Goal: Transaction & Acquisition: Purchase product/service

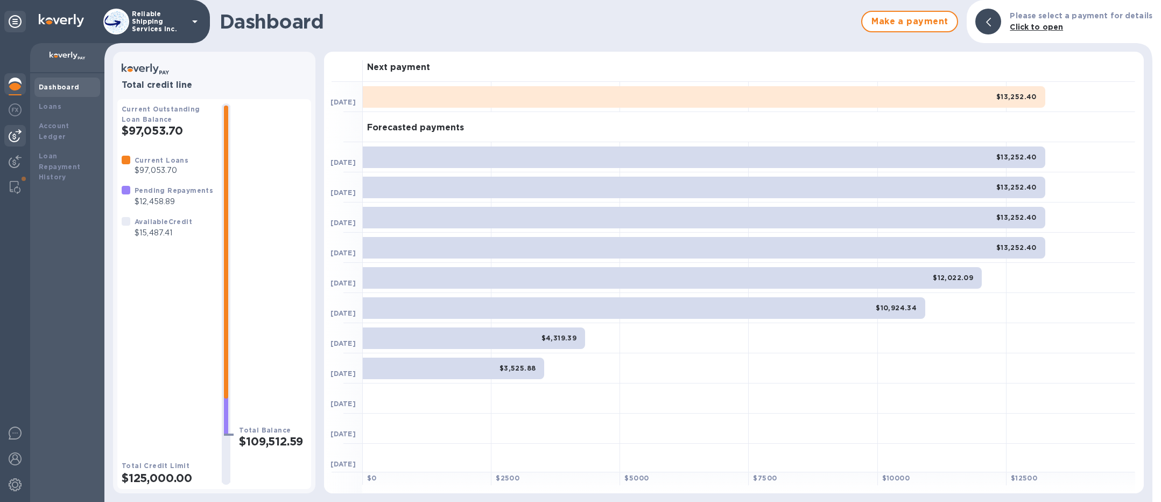
click at [15, 142] on img at bounding box center [15, 135] width 13 height 13
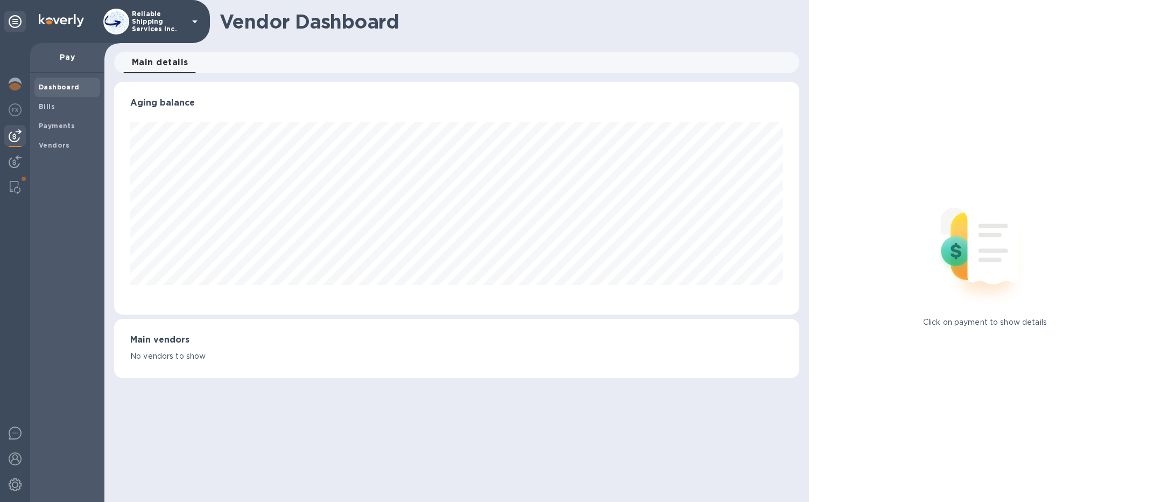
scroll to position [538183, 537734]
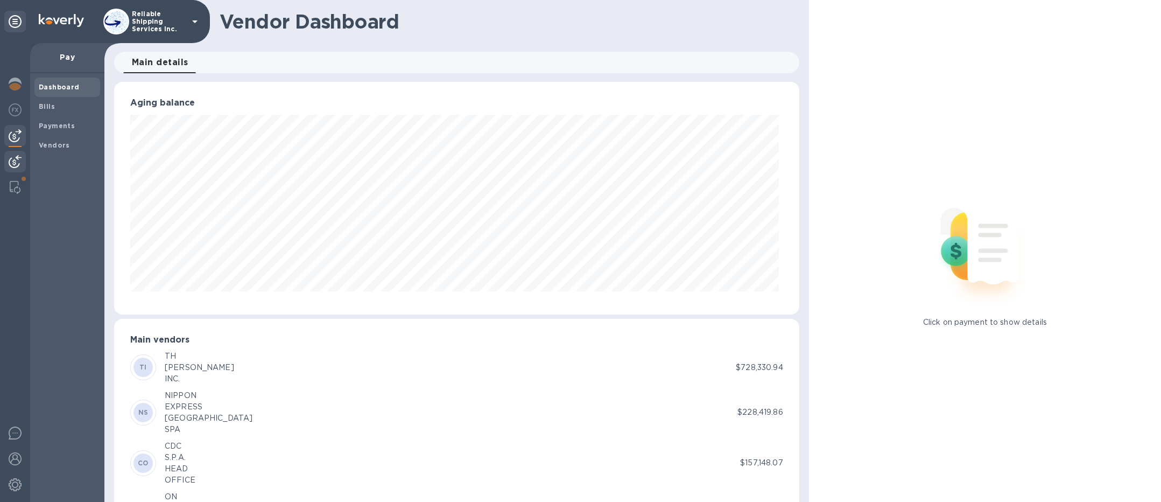
click at [22, 165] on div at bounding box center [15, 163] width 22 height 24
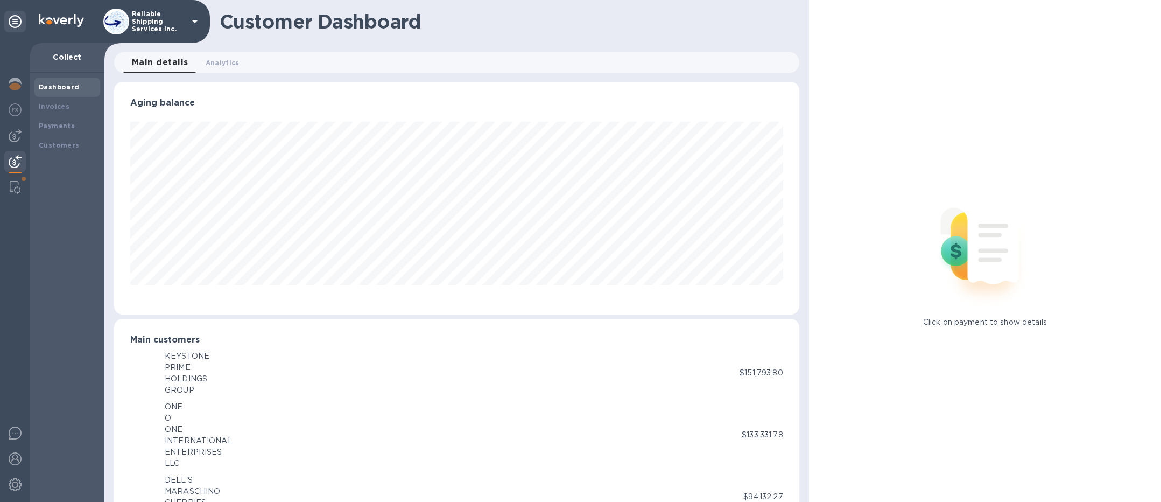
scroll to position [538183, 537734]
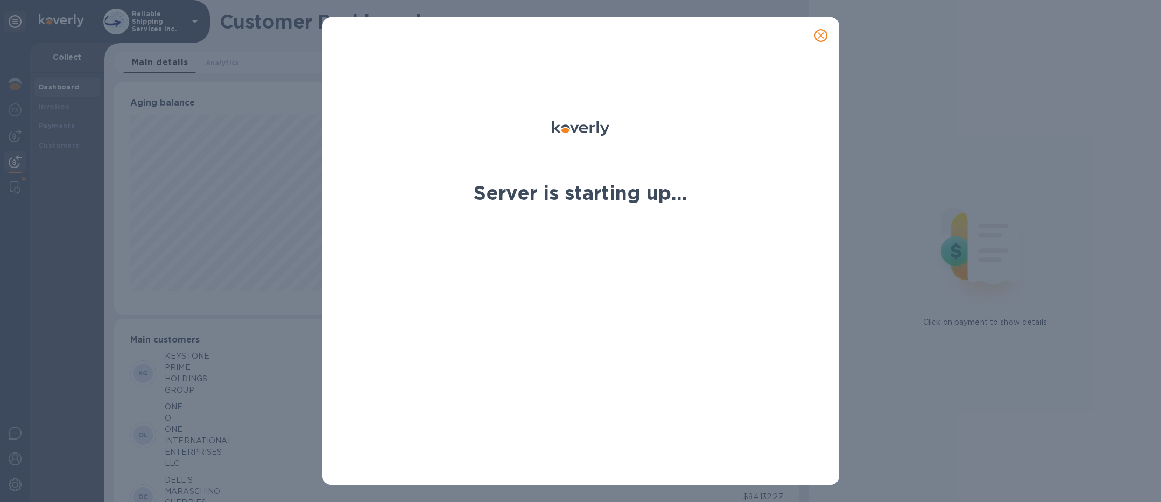
click at [818, 36] on icon "close" at bounding box center [821, 35] width 11 height 11
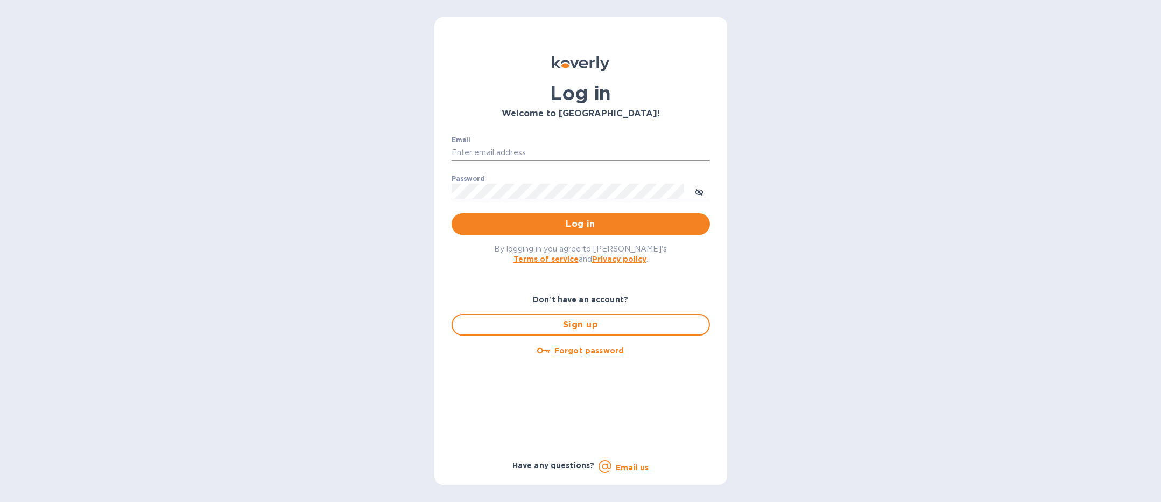
type input "[EMAIL_ADDRESS][DOMAIN_NAME]"
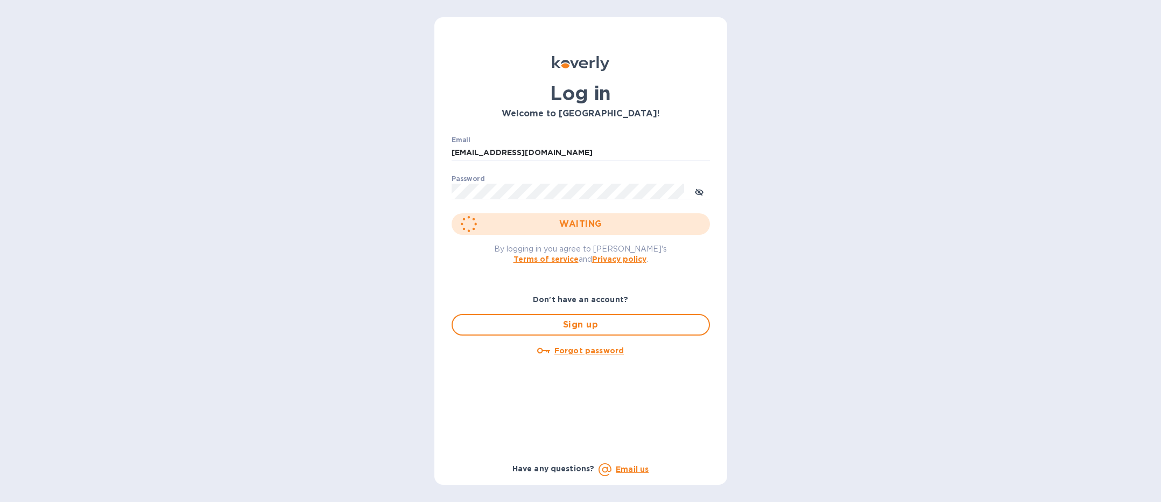
click at [536, 143] on div "Email jpd@rssiusa.com ​" at bounding box center [581, 155] width 258 height 39
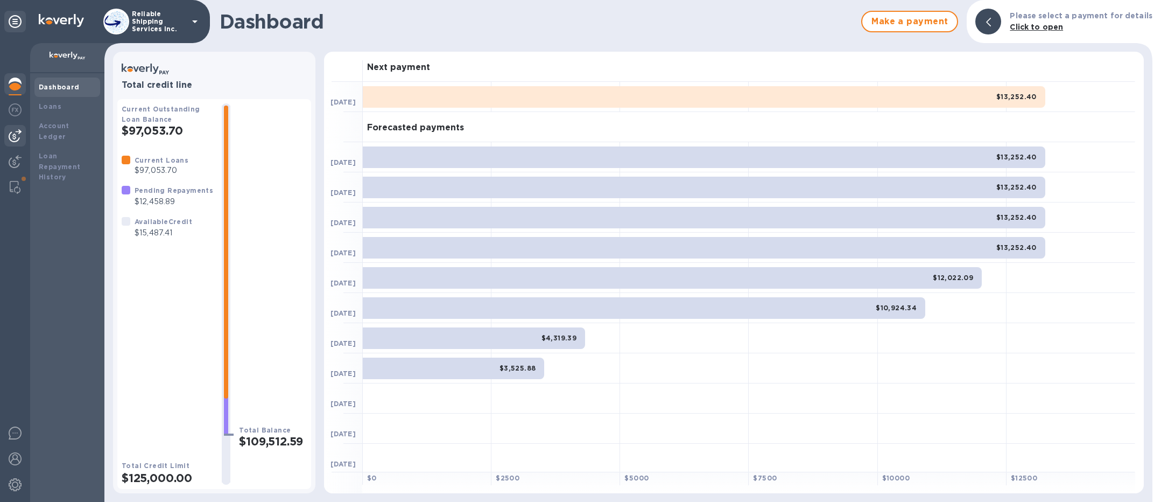
click at [16, 142] on img at bounding box center [15, 135] width 13 height 13
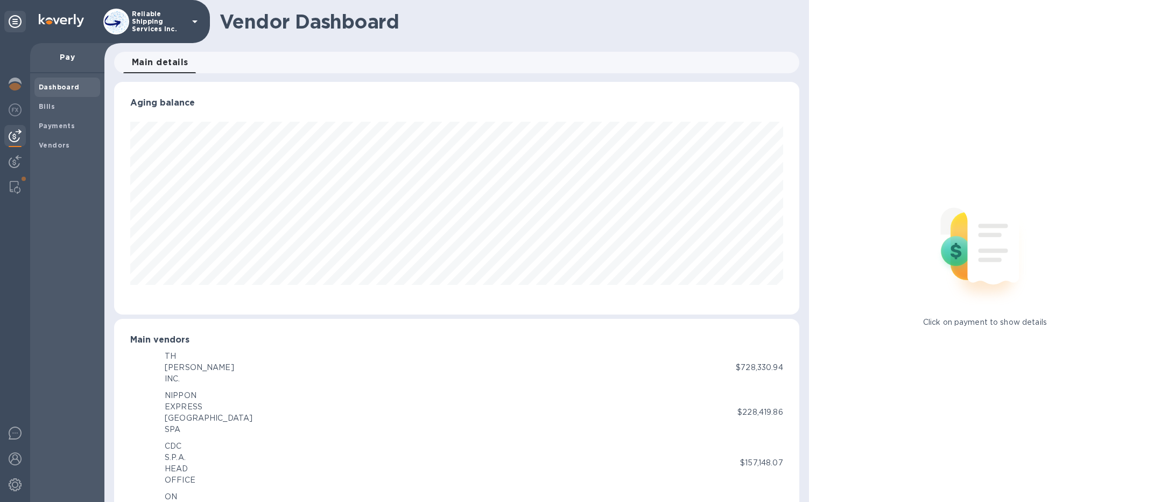
scroll to position [538183, 537734]
click at [72, 124] on b "Payments" at bounding box center [57, 126] width 36 height 8
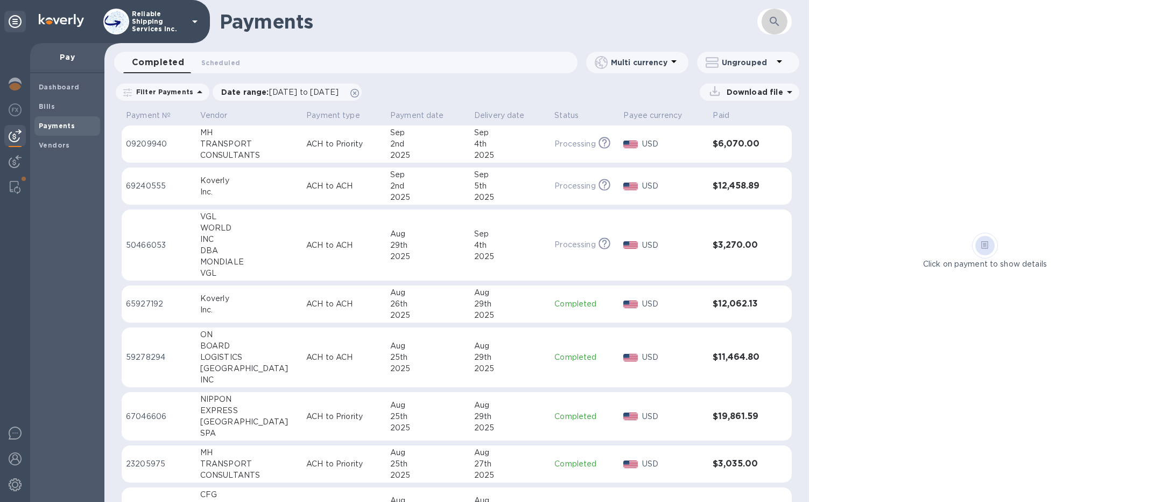
click at [781, 18] on button "button" at bounding box center [775, 22] width 26 height 26
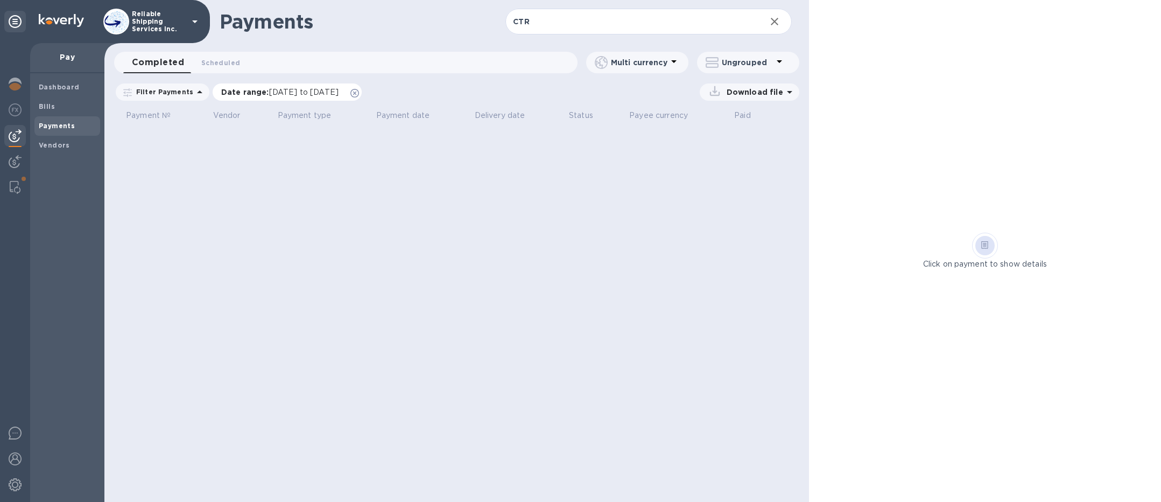
click at [359, 94] on icon at bounding box center [355, 93] width 9 height 9
click at [602, 30] on input "CTR" at bounding box center [631, 22] width 251 height 26
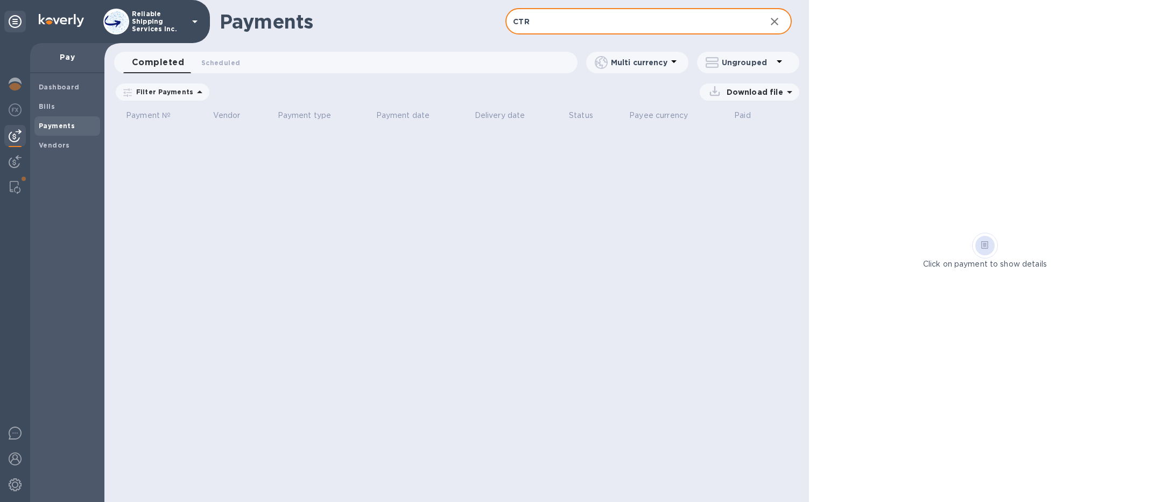
click at [616, 24] on input "CTR" at bounding box center [631, 22] width 251 height 26
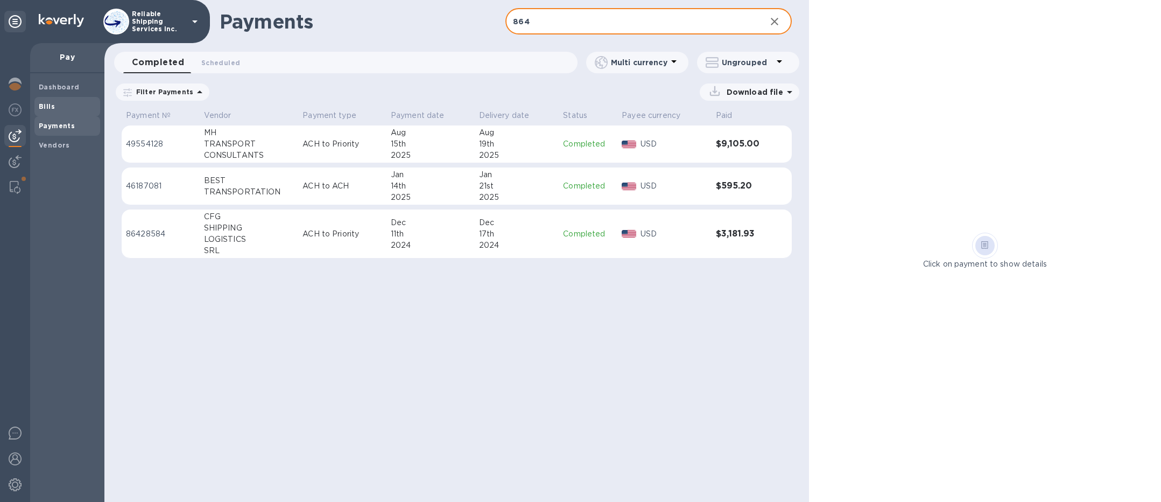
type input "864"
click at [58, 100] on div "Bills" at bounding box center [67, 106] width 66 height 19
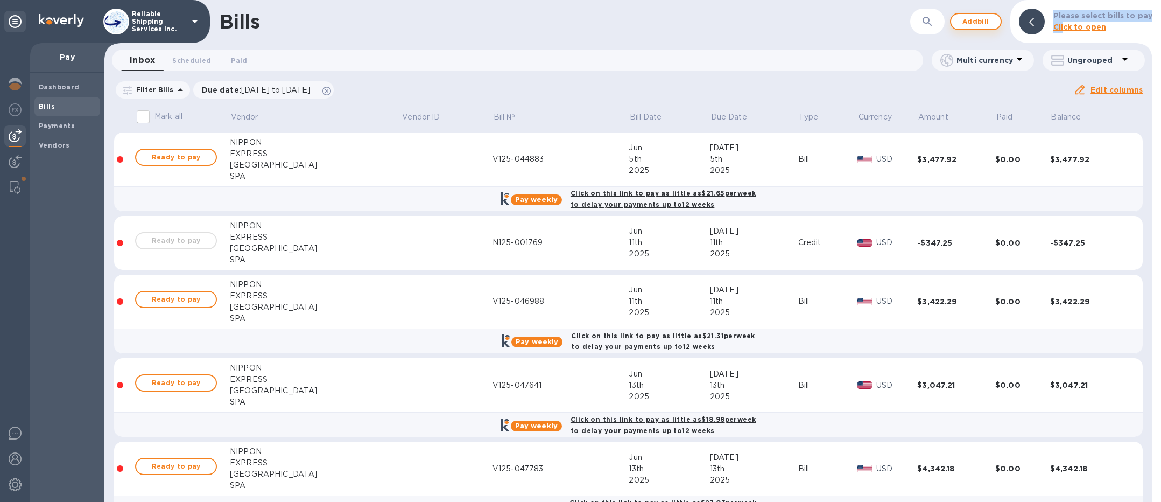
drag, startPoint x: 1069, startPoint y: 26, endPoint x: 978, endPoint y: 16, distance: 91.0
click at [978, 16] on div "Bills ​ Add bill Please select bills to pay Click to open" at bounding box center [628, 21] width 1048 height 43
click at [925, 19] on icon "button" at bounding box center [927, 21] width 13 height 13
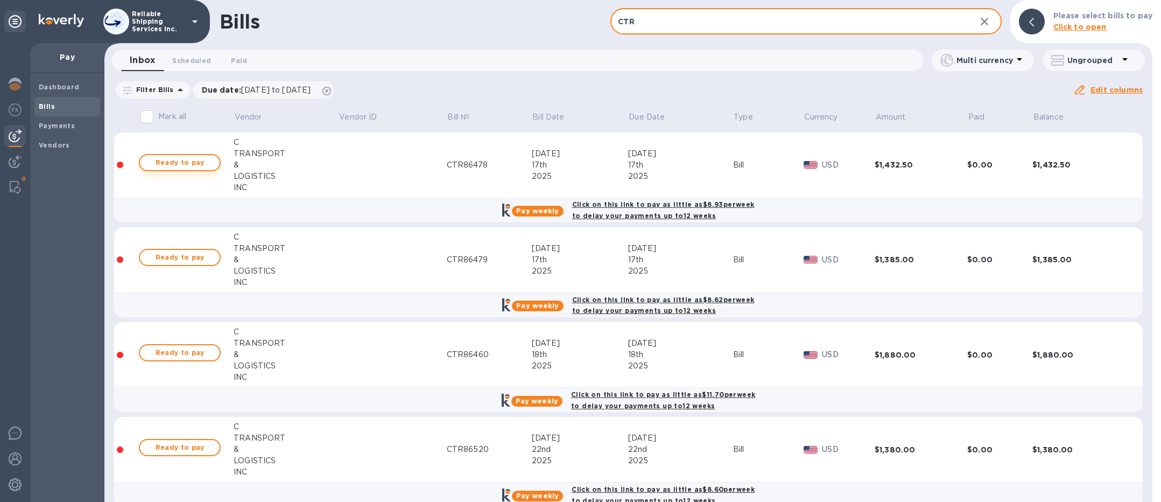
type input "CTR"
click at [197, 164] on span "Ready to pay" at bounding box center [180, 162] width 62 height 13
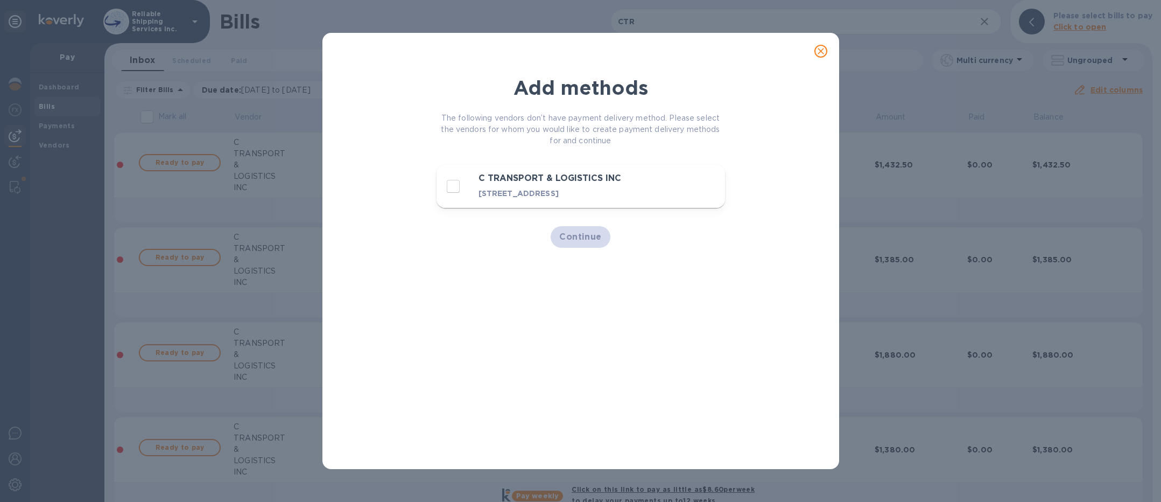
click at [440, 185] on button "C TRANSPORT & LOGISTICS INC [STREET_ADDRESS]" at bounding box center [581, 186] width 289 height 43
checkbox input "true"
click at [568, 243] on span "Continue" at bounding box center [580, 236] width 43 height 13
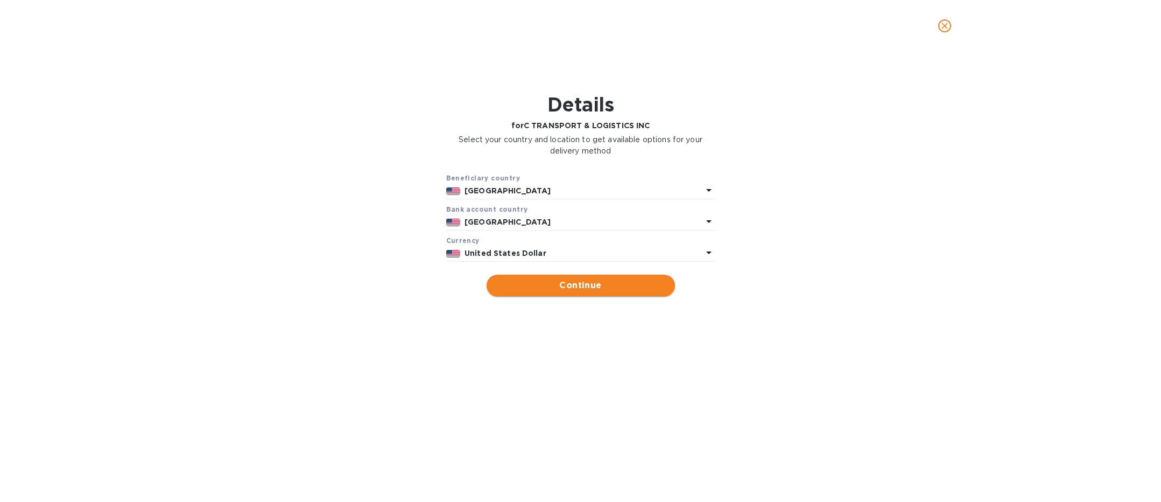
click at [634, 289] on span "Continue" at bounding box center [580, 285] width 171 height 13
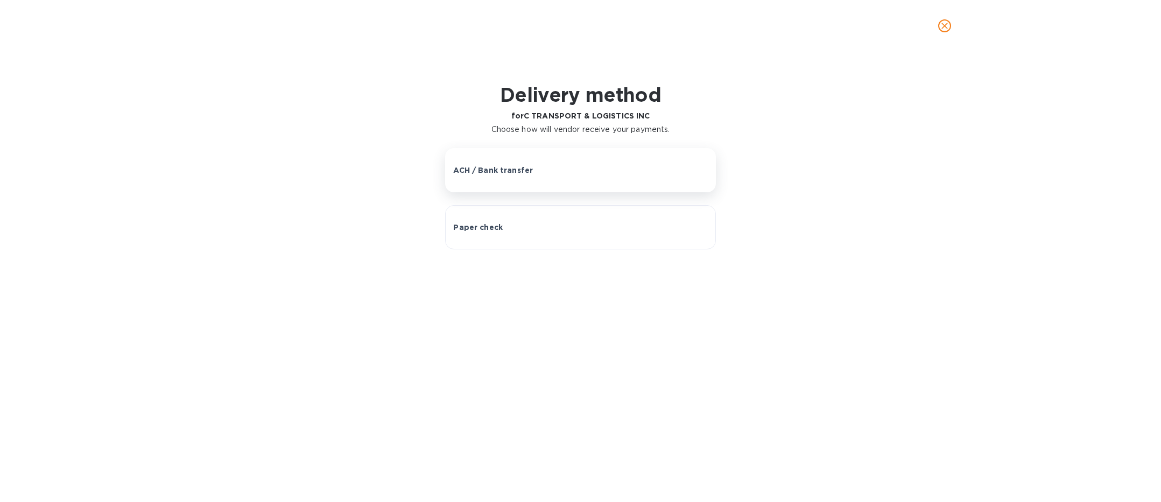
click at [569, 173] on div "ACH / Bank transfer" at bounding box center [580, 170] width 254 height 11
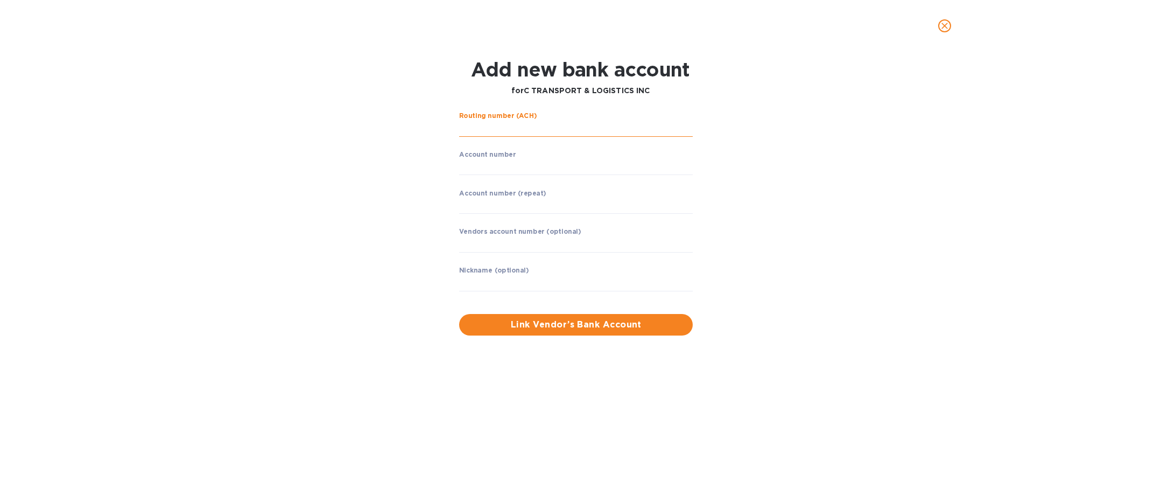
click at [584, 124] on input "string" at bounding box center [576, 129] width 234 height 16
type input "021201383"
click at [598, 166] on input "string" at bounding box center [576, 167] width 234 height 16
type input "1183718701"
click at [612, 213] on div "Account number (repeat) ​" at bounding box center [576, 207] width 234 height 39
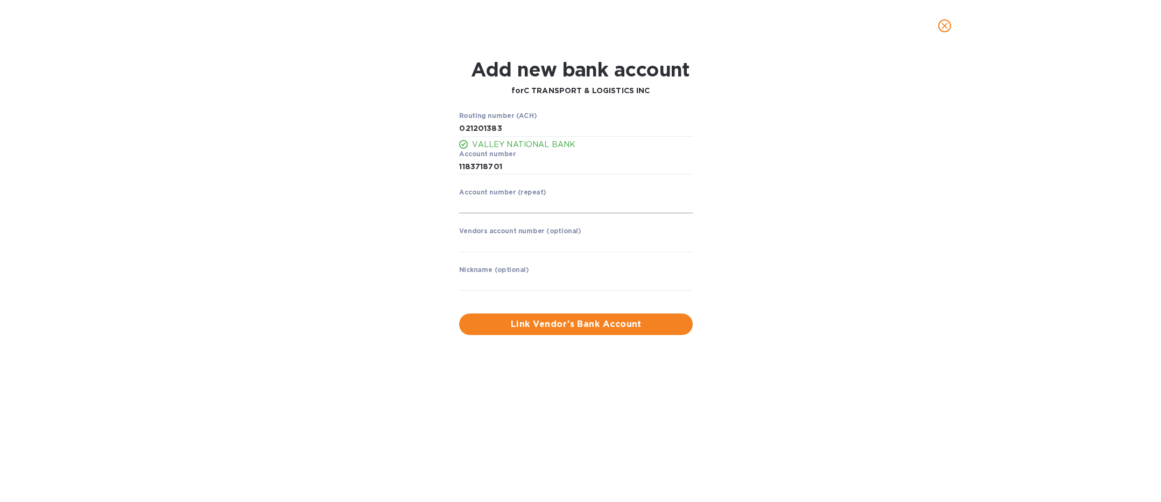
click at [613, 209] on input "string" at bounding box center [576, 205] width 234 height 16
type input "1183718701"
drag, startPoint x: 612, startPoint y: 254, endPoint x: 613, endPoint y: 245, distance: 8.8
click at [612, 252] on div "Vendors account number (optional) ​" at bounding box center [576, 246] width 234 height 39
click at [612, 246] on input "text" at bounding box center [576, 244] width 234 height 16
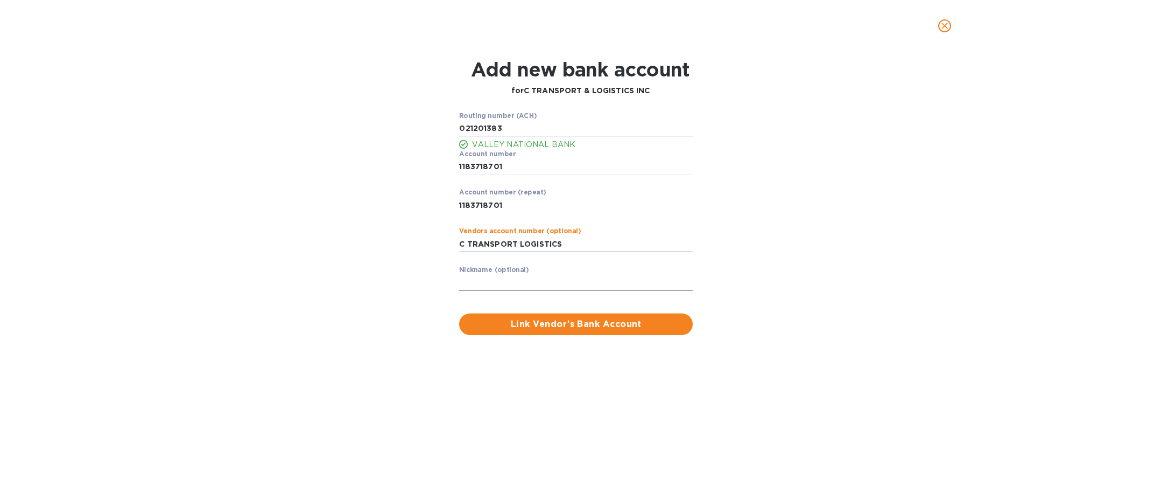
type input "C TRANSPORT LOGISTICS"
click at [573, 277] on input "text" at bounding box center [576, 283] width 234 height 16
type input "VALLEY"
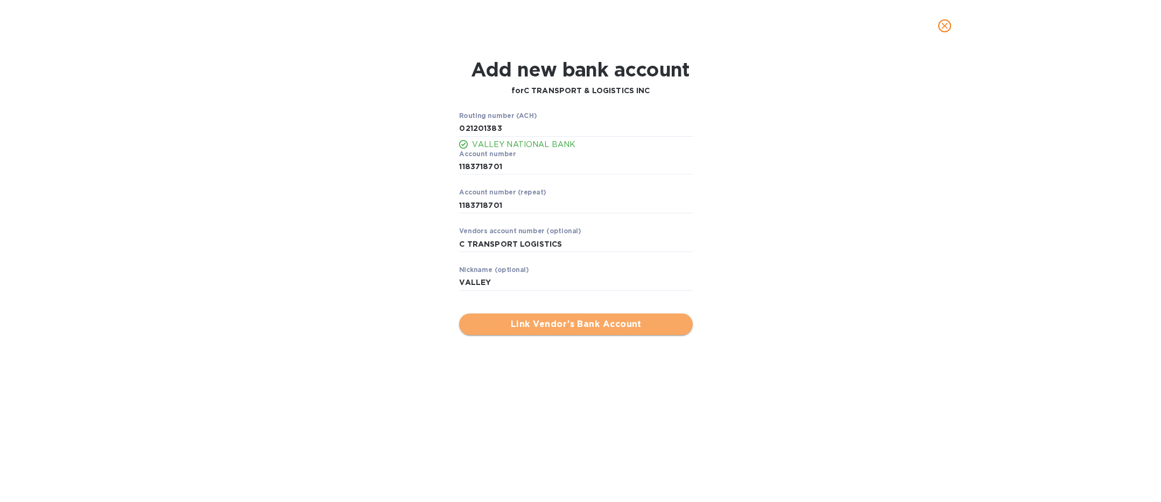
click at [535, 317] on button "Link Vendor’s Bank Account" at bounding box center [576, 324] width 234 height 22
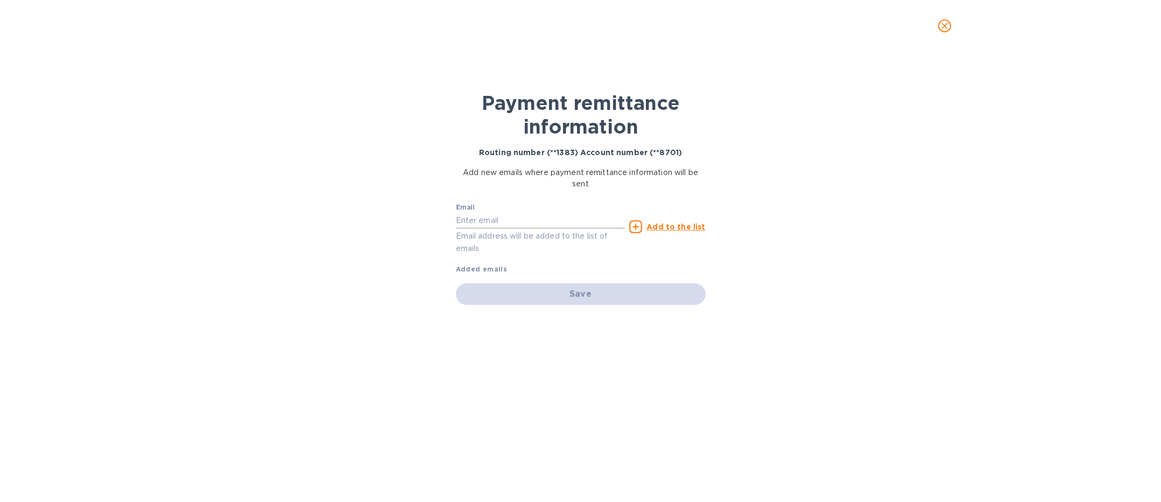
click at [580, 222] on input "text" at bounding box center [541, 220] width 170 height 16
type input "I"
type input "[EMAIL_ADDRESS][DOMAIN_NAME]"
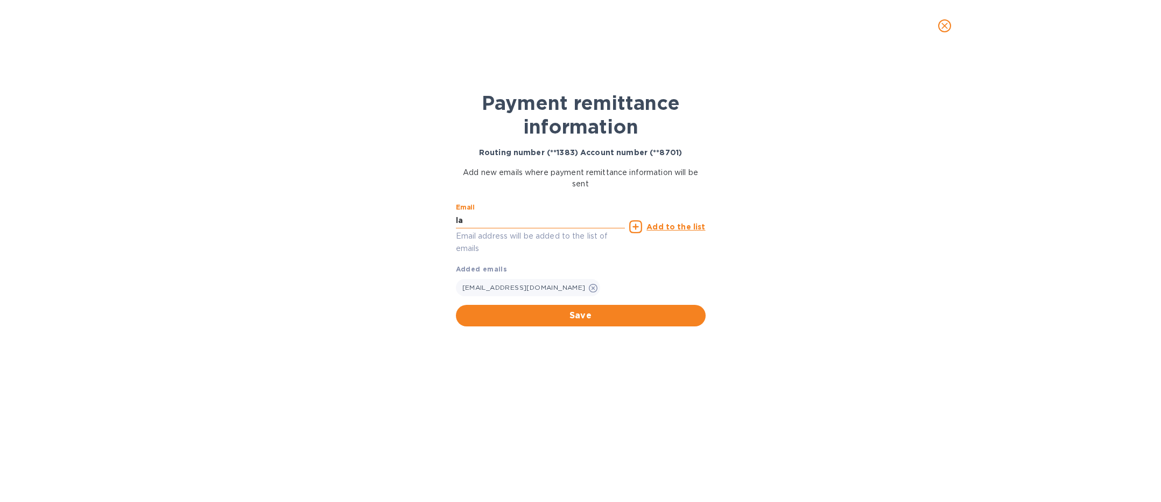
type input "l"
type input "[EMAIL_ADDRESS][DOMAIN_NAME]"
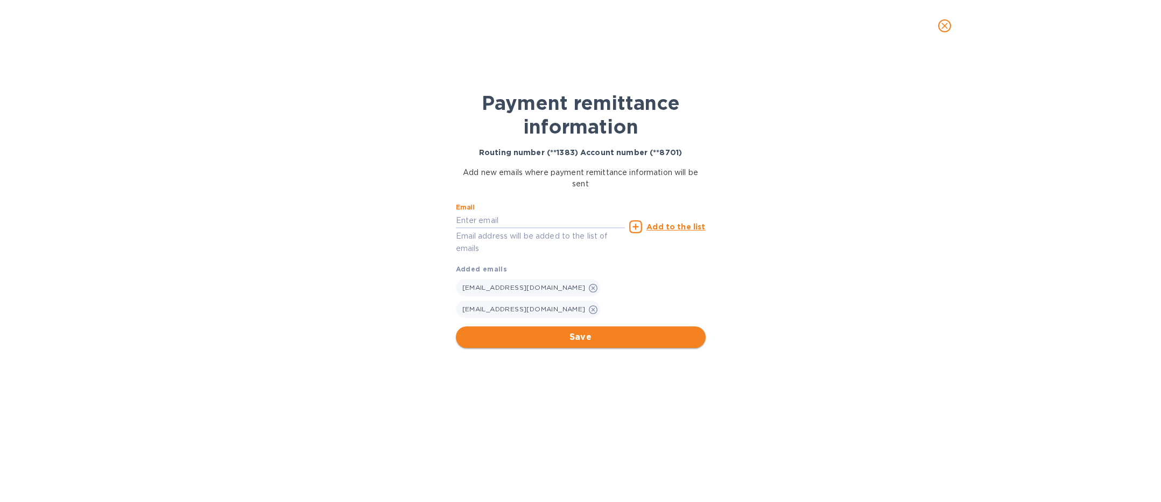
click at [622, 331] on span "Save" at bounding box center [581, 337] width 233 height 13
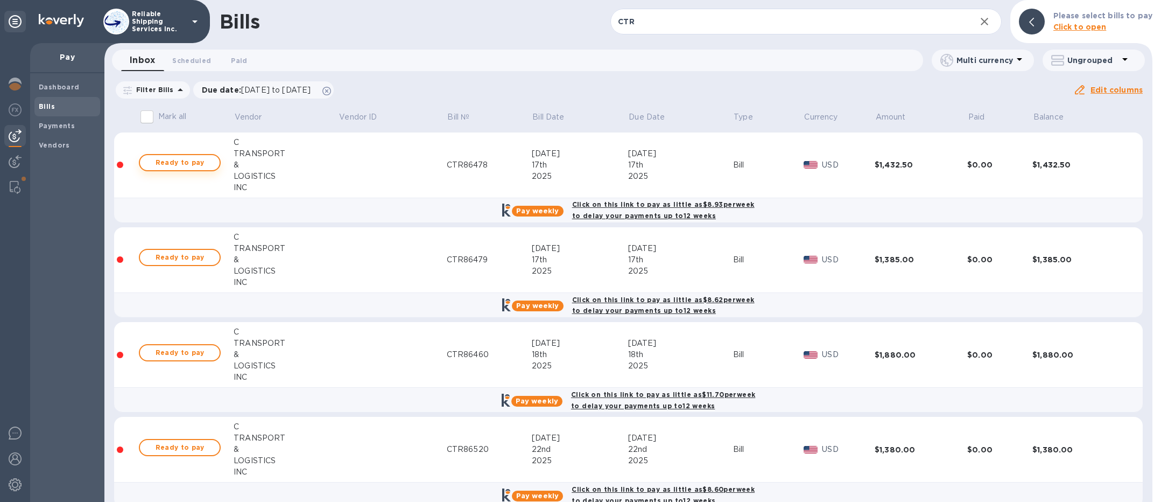
click at [202, 166] on span "Ready to pay" at bounding box center [180, 162] width 62 height 13
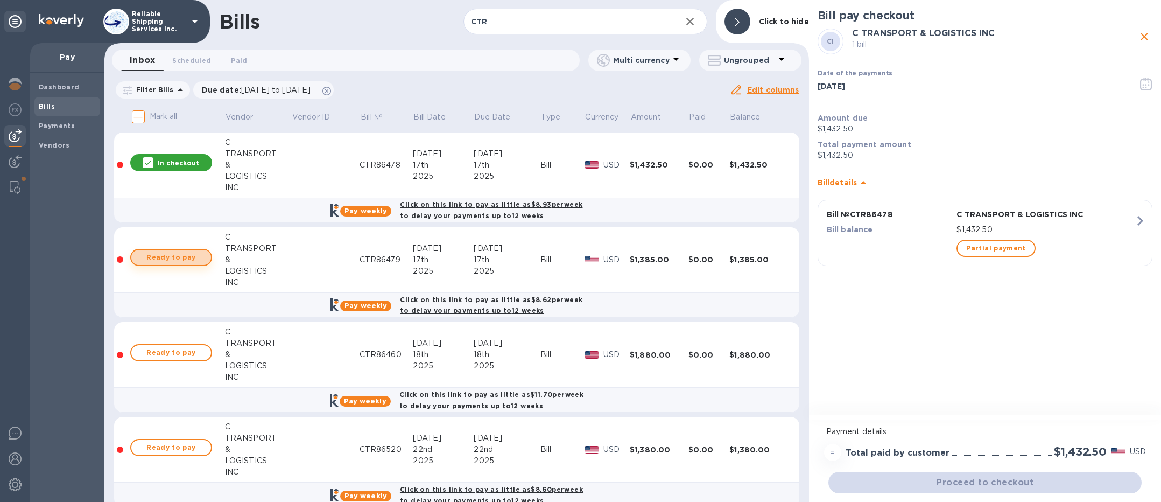
click at [172, 257] on span "Ready to pay" at bounding box center [171, 257] width 62 height 13
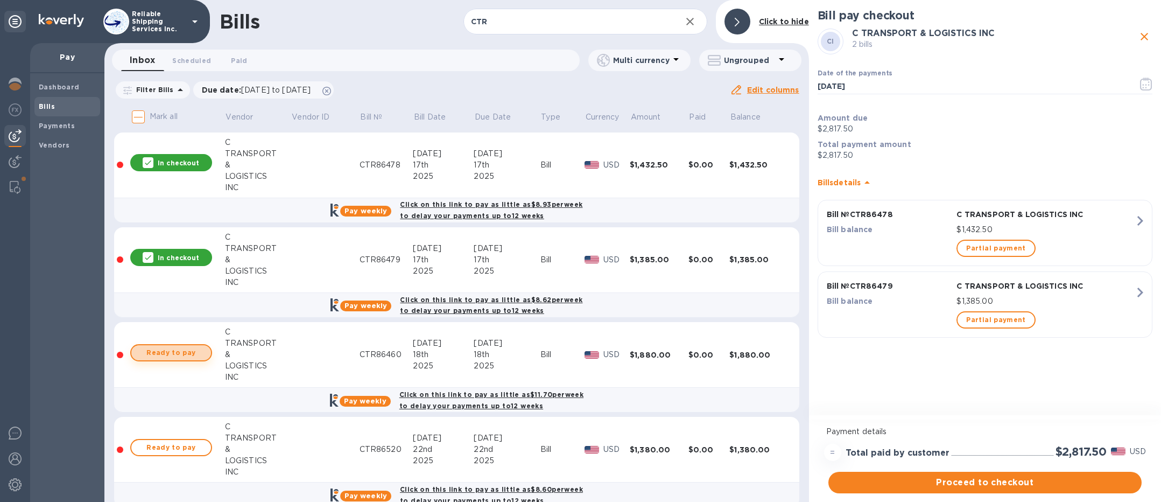
click at [171, 347] on span "Ready to pay" at bounding box center [171, 352] width 62 height 13
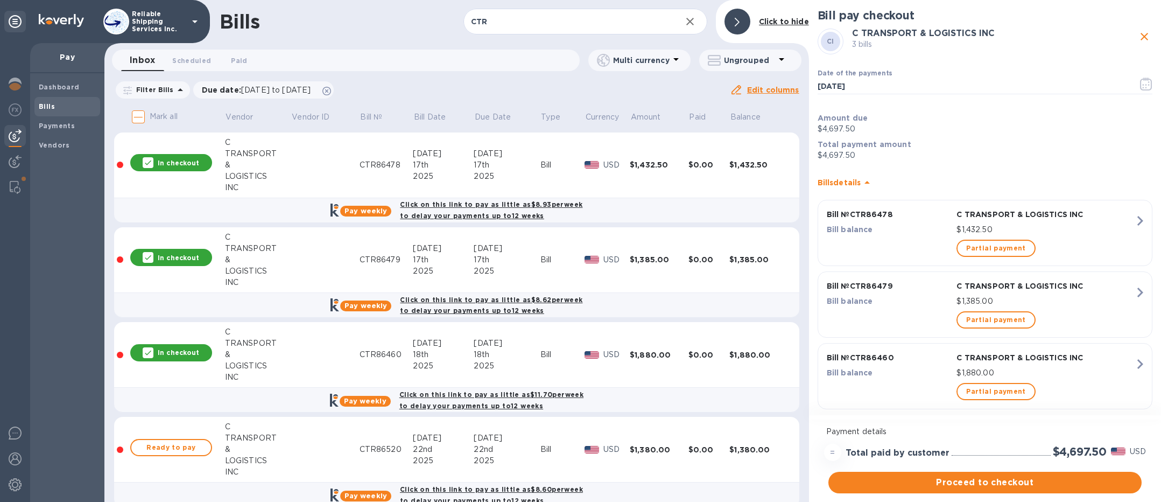
click at [186, 456] on div "Ready to pay" at bounding box center [171, 448] width 86 height 22
click at [187, 451] on span "Ready to pay" at bounding box center [171, 447] width 62 height 13
checkbox input "true"
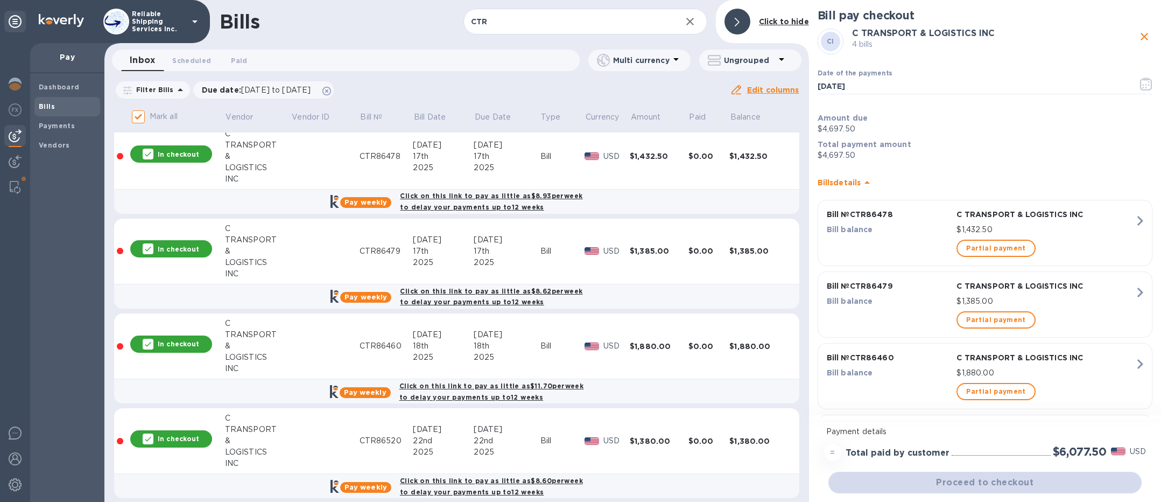
scroll to position [19, 0]
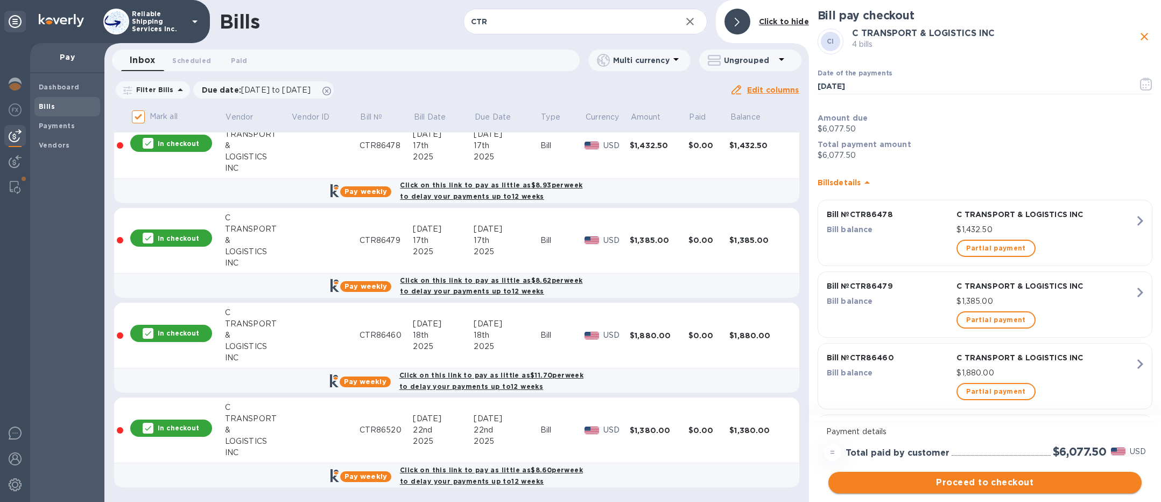
click at [1034, 483] on span "Proceed to checkout" at bounding box center [985, 482] width 296 height 13
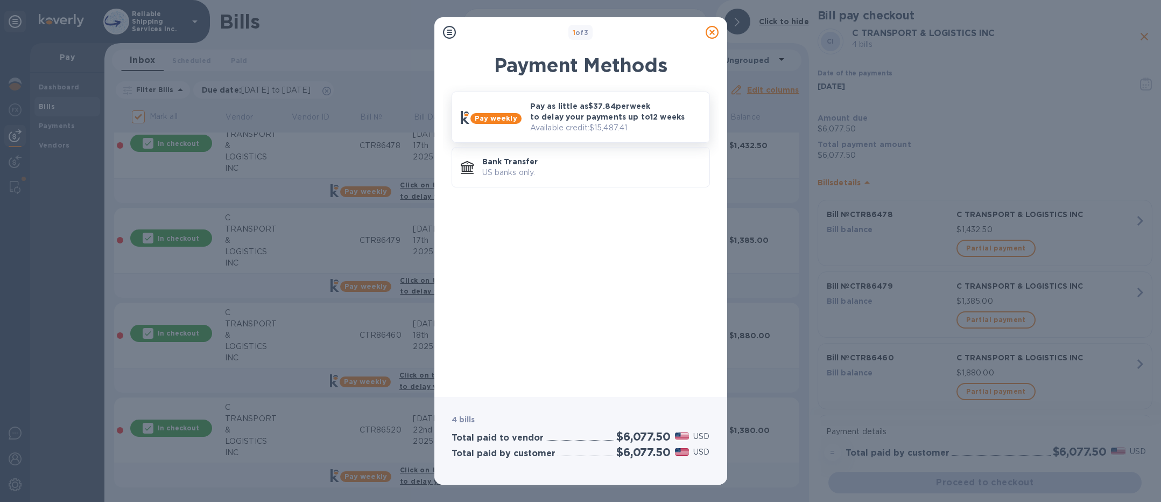
click at [615, 112] on p "Pay as little as $37.84 per week to delay your payments up to 12 weeks" at bounding box center [615, 112] width 171 height 22
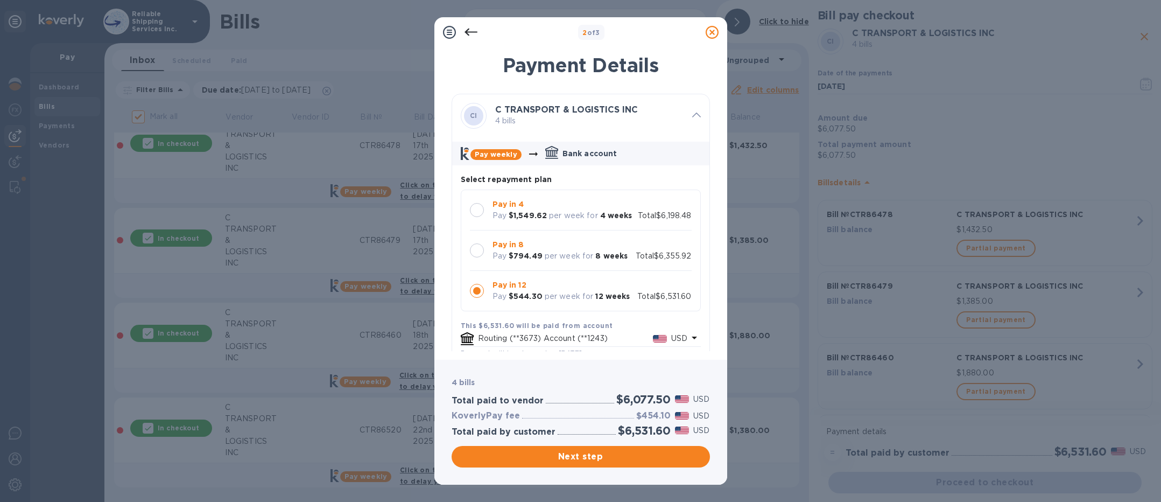
click at [471, 252] on div at bounding box center [477, 250] width 14 height 14
click at [660, 454] on span "Next step" at bounding box center [580, 456] width 241 height 13
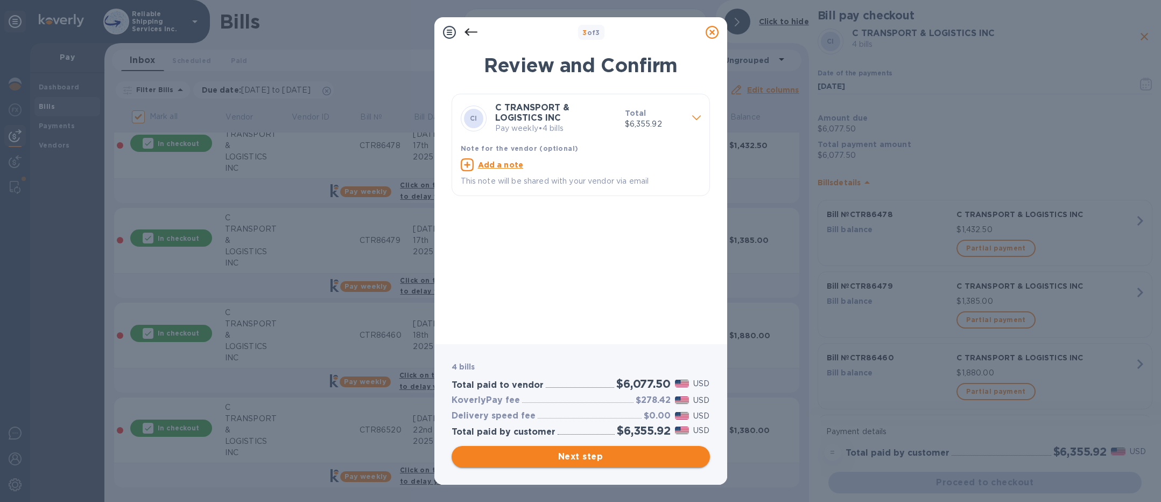
click at [616, 457] on span "Next step" at bounding box center [580, 456] width 241 height 13
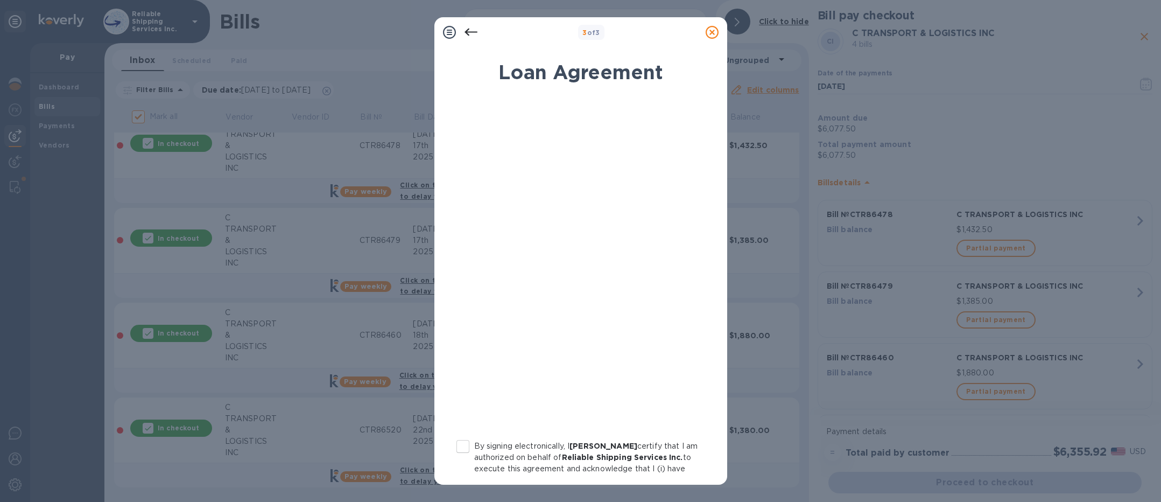
click at [464, 446] on input "By signing electronically, I [PERSON_NAME] certify that I am authorized on beha…" at bounding box center [463, 446] width 23 height 23
checkbox input "true"
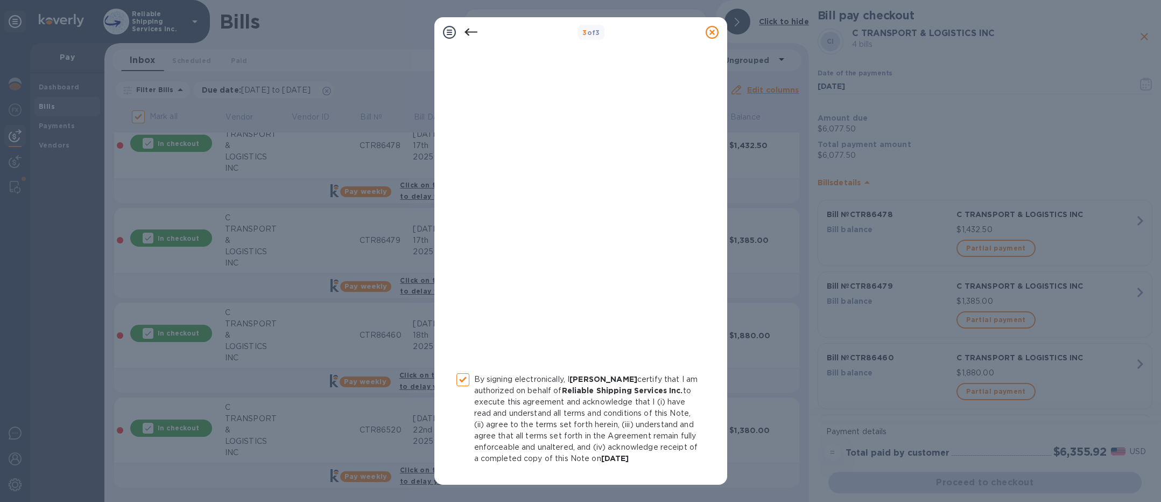
scroll to position [111, 0]
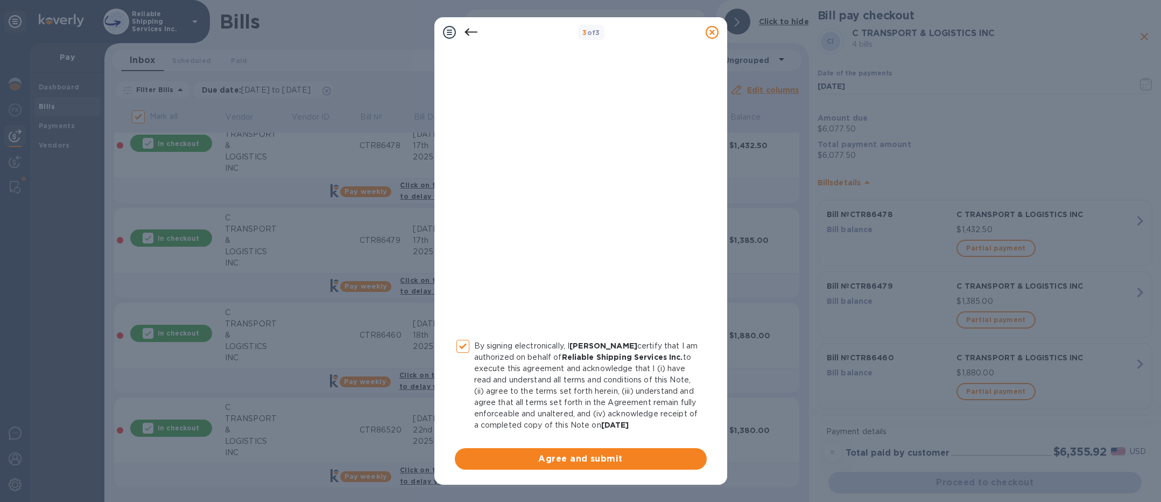
click at [590, 446] on div "By signing electronically, I [PERSON_NAME] certify that I am authorized on beha…" at bounding box center [581, 233] width 252 height 473
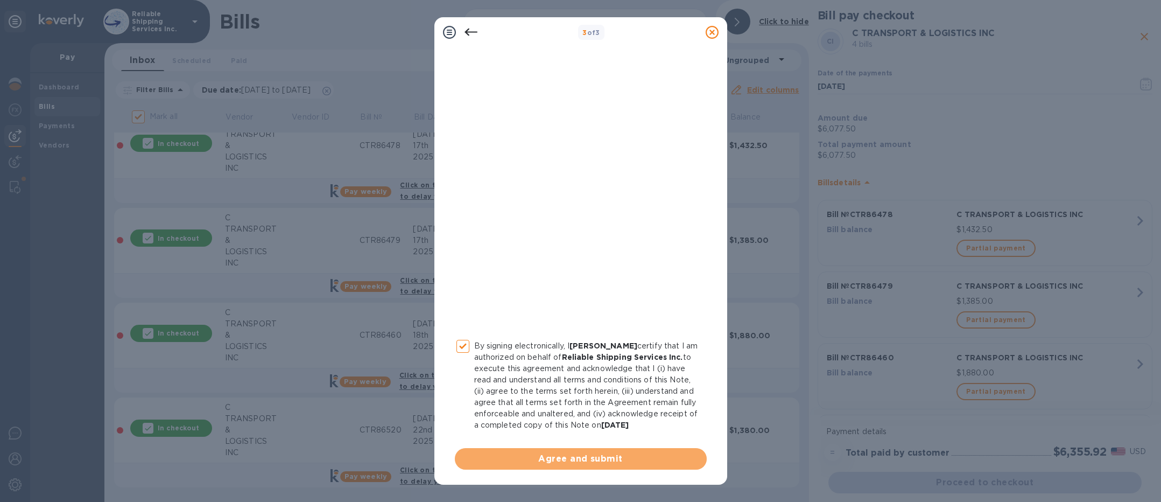
click at [594, 467] on button "Agree and submit" at bounding box center [581, 459] width 252 height 22
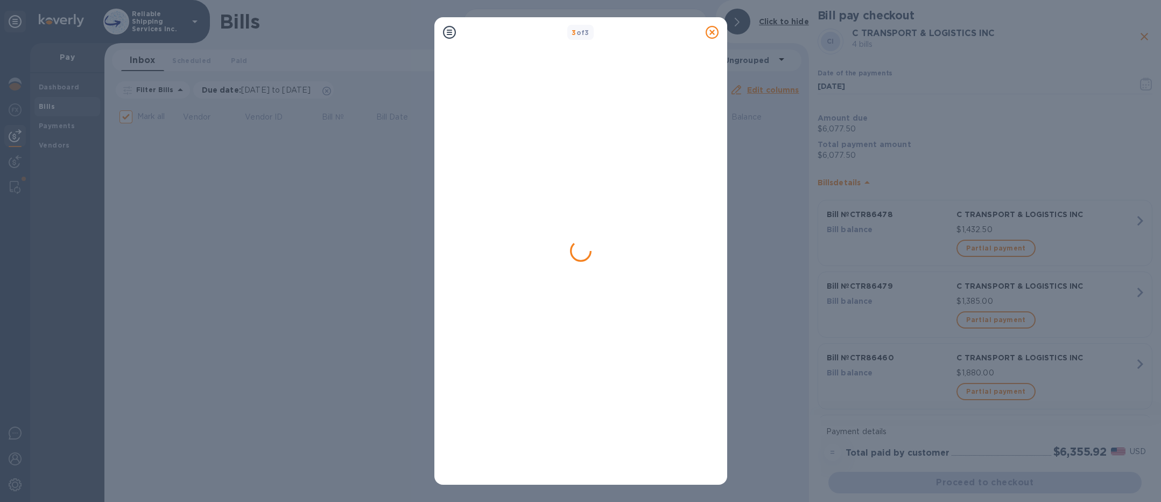
scroll to position [0, 0]
